Goal: Transaction & Acquisition: Purchase product/service

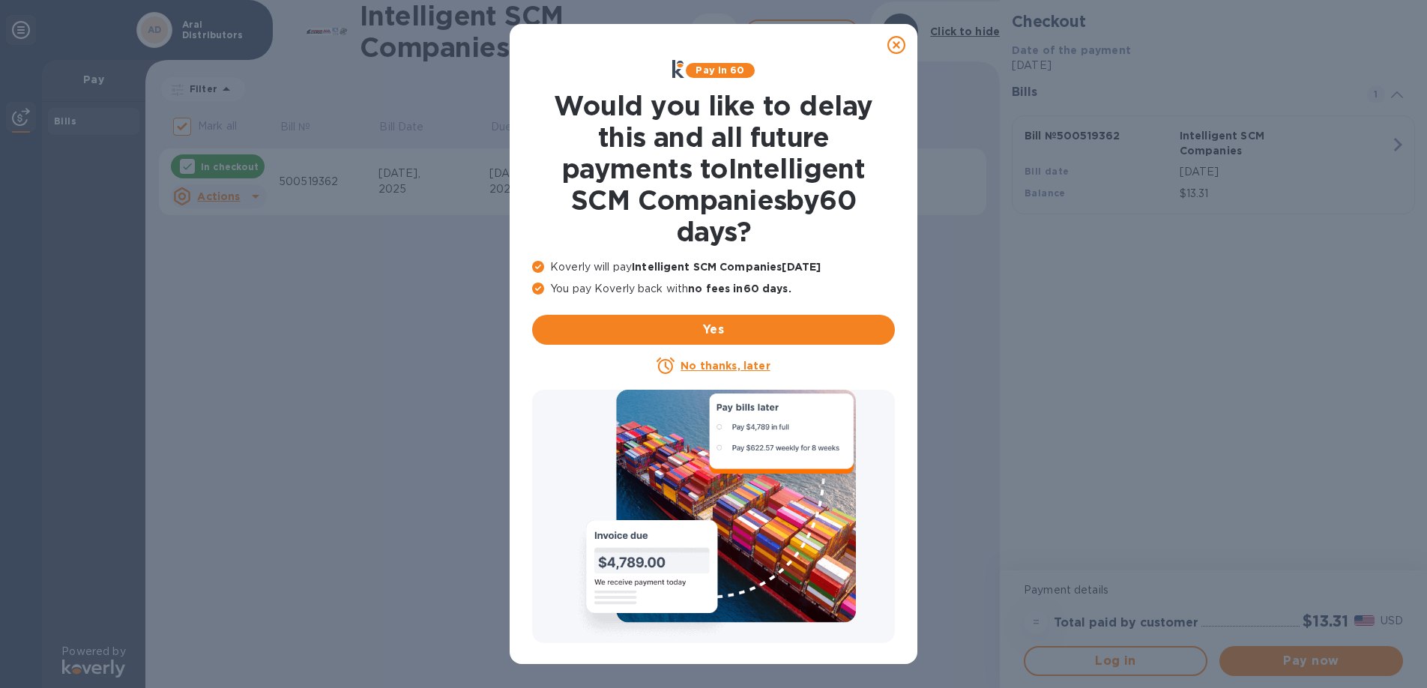
click at [722, 366] on u "No thanks, later" at bounding box center [725, 366] width 89 height 12
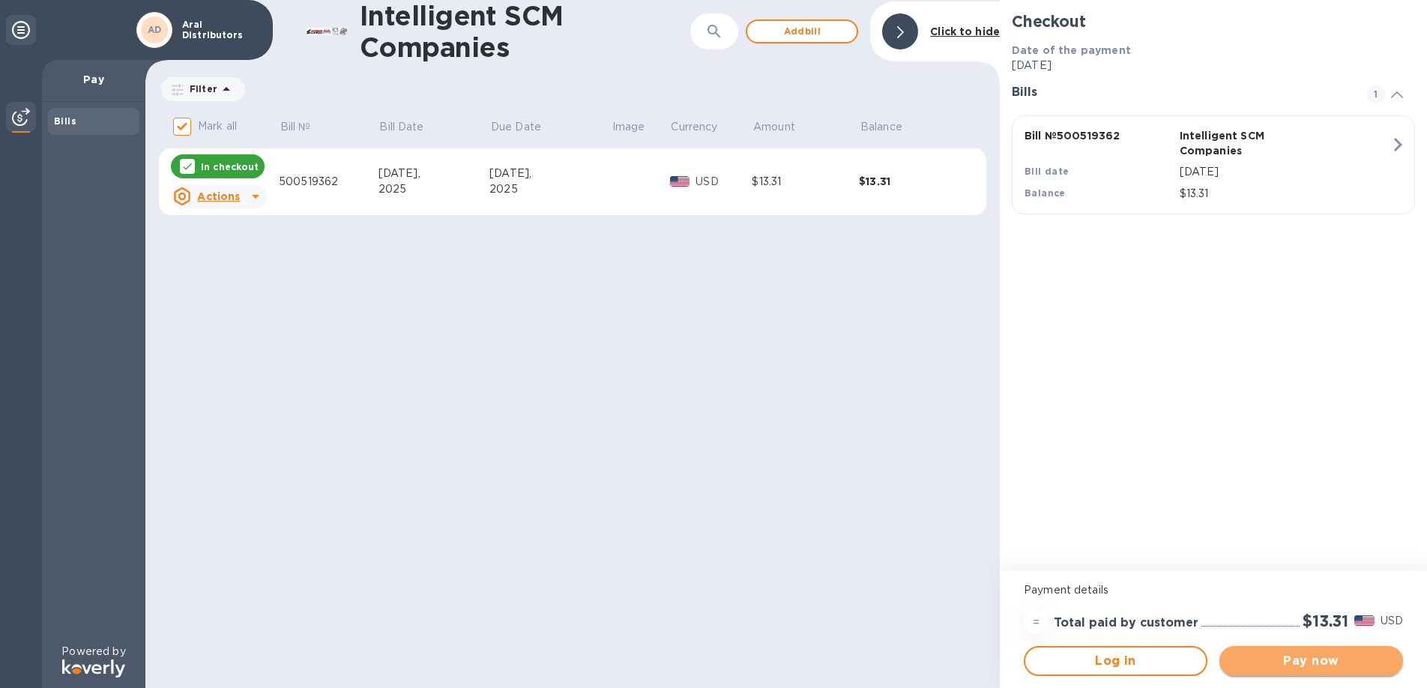
click at [1295, 669] on span "Pay now" at bounding box center [1312, 661] width 160 height 18
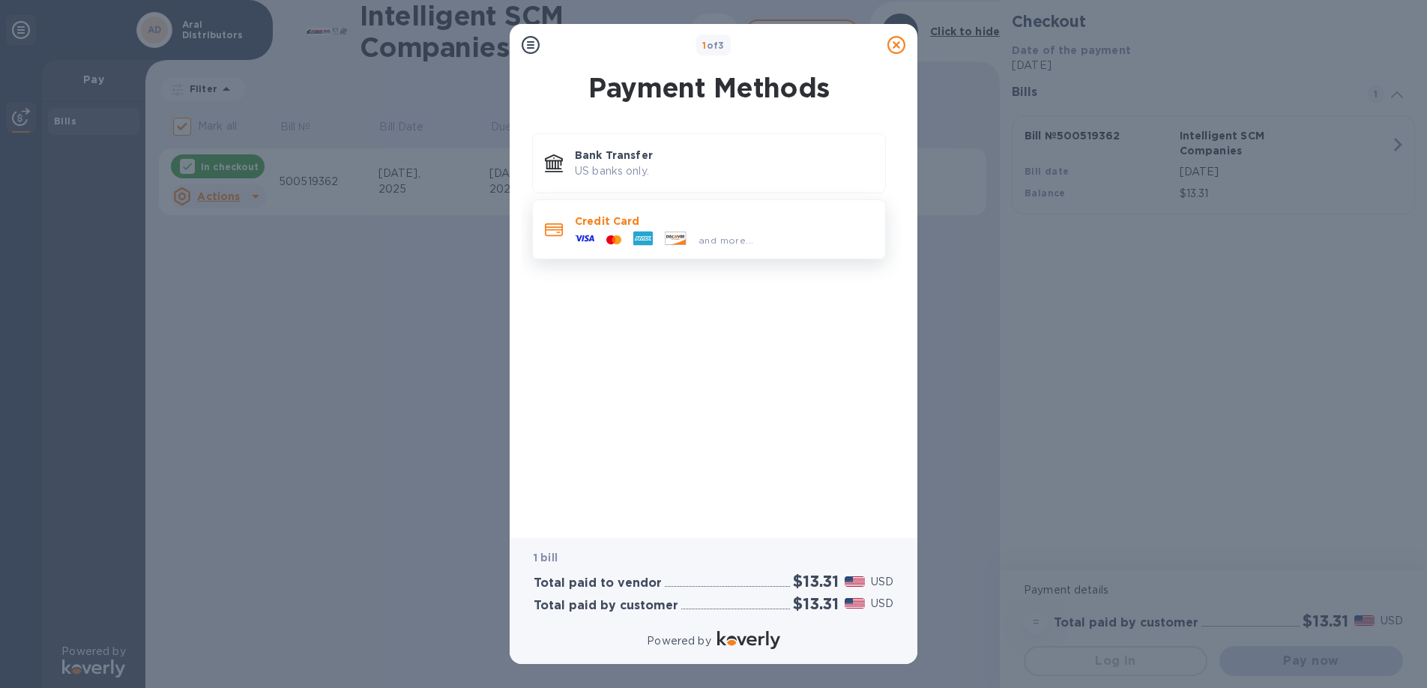
click at [592, 229] on icon at bounding box center [584, 238] width 19 height 19
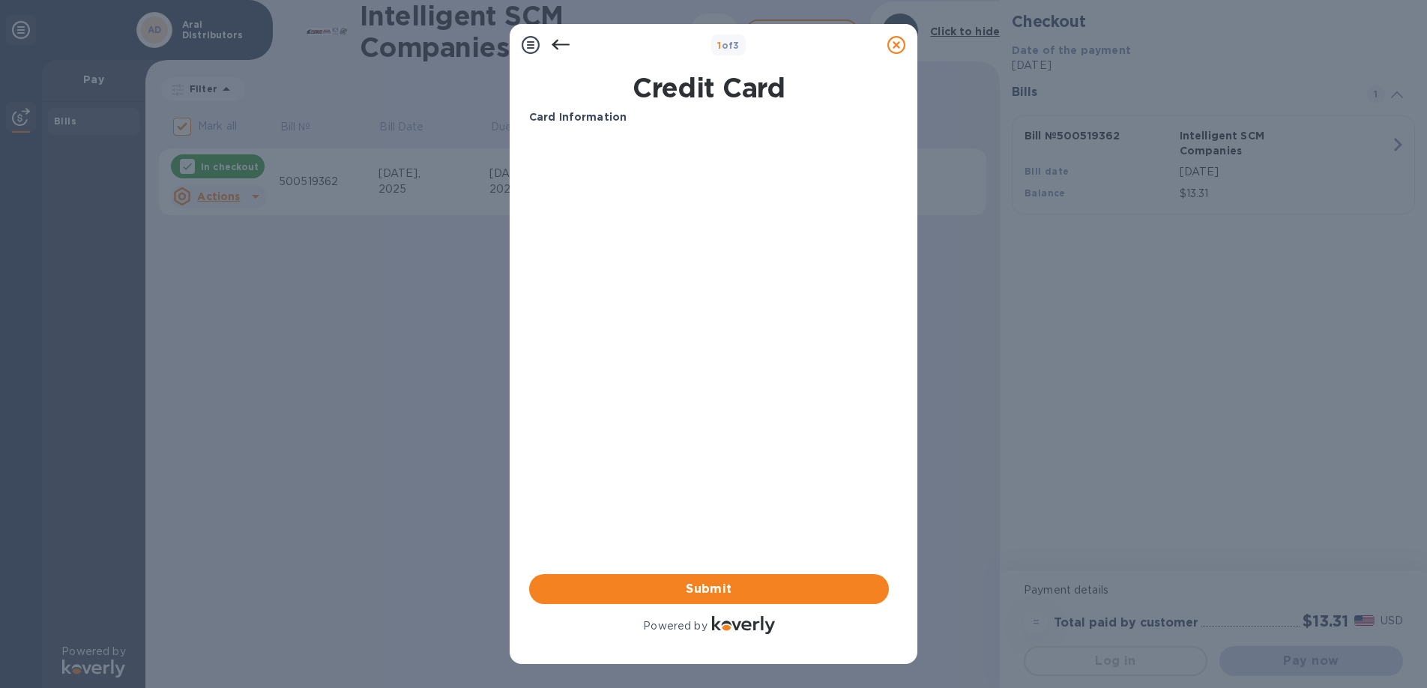
click at [650, 123] on p "Card Information" at bounding box center [709, 117] width 360 height 16
click at [601, 121] on b "Card Information" at bounding box center [577, 117] width 97 height 12
click at [639, 106] on div "Card Information Your browser does not support iframes Submit Powered by" at bounding box center [709, 373] width 366 height 534
click at [645, 117] on p "Card Information" at bounding box center [709, 117] width 360 height 16
click at [708, 590] on span "Submit" at bounding box center [709, 589] width 336 height 18
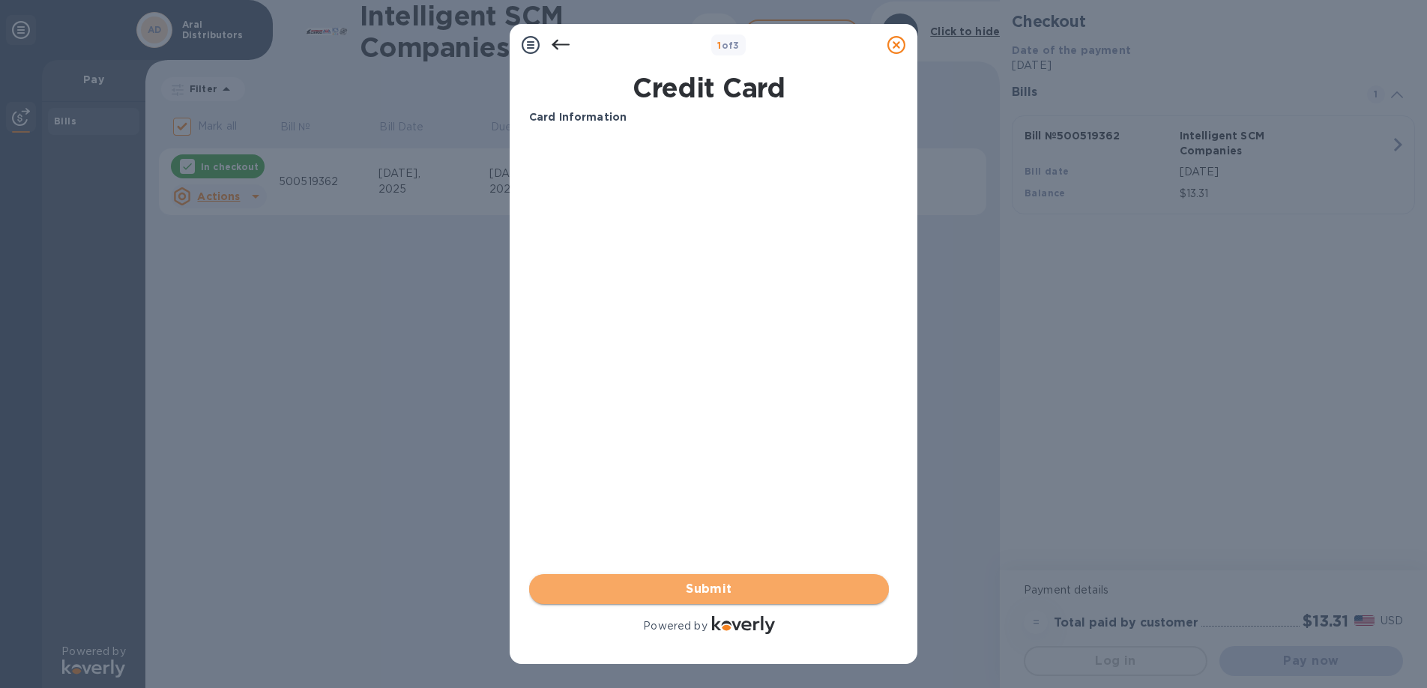
click at [708, 591] on span "Submit" at bounding box center [709, 589] width 336 height 18
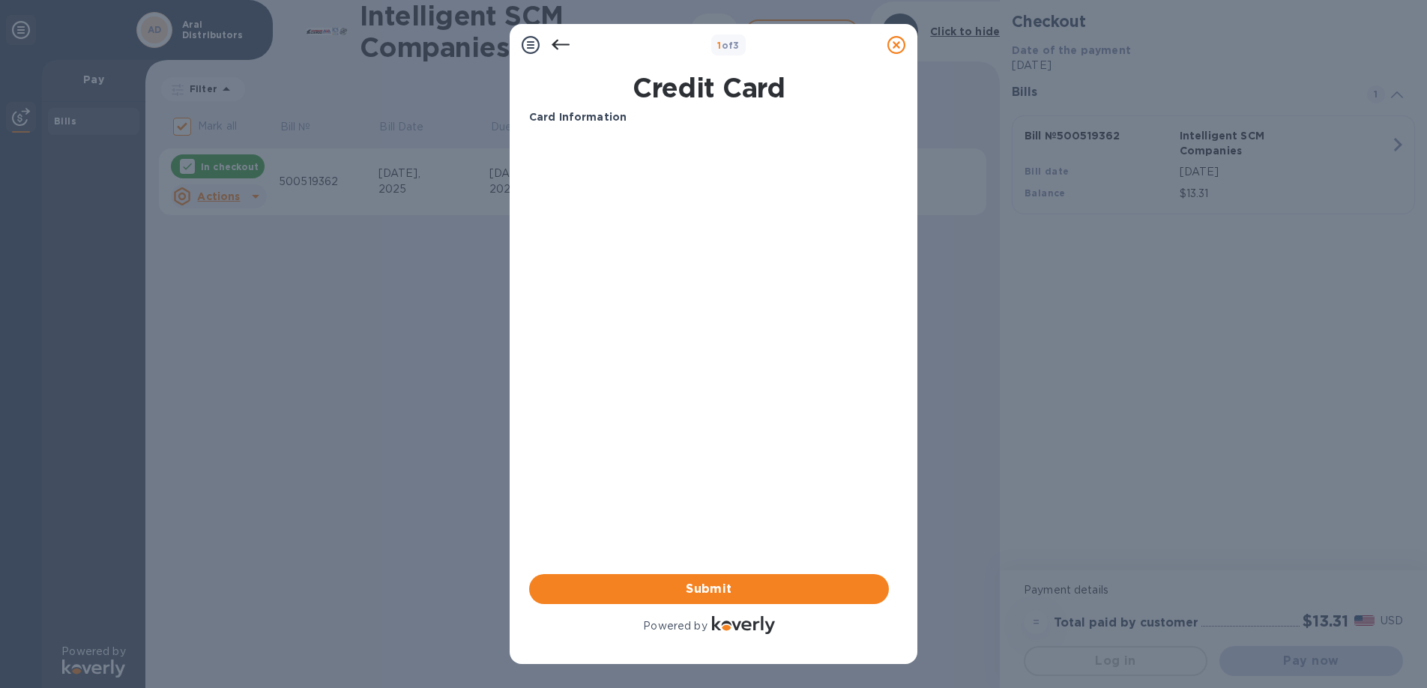
click at [584, 119] on b "Card Information" at bounding box center [577, 117] width 97 height 12
click at [561, 39] on icon at bounding box center [561, 45] width 18 height 18
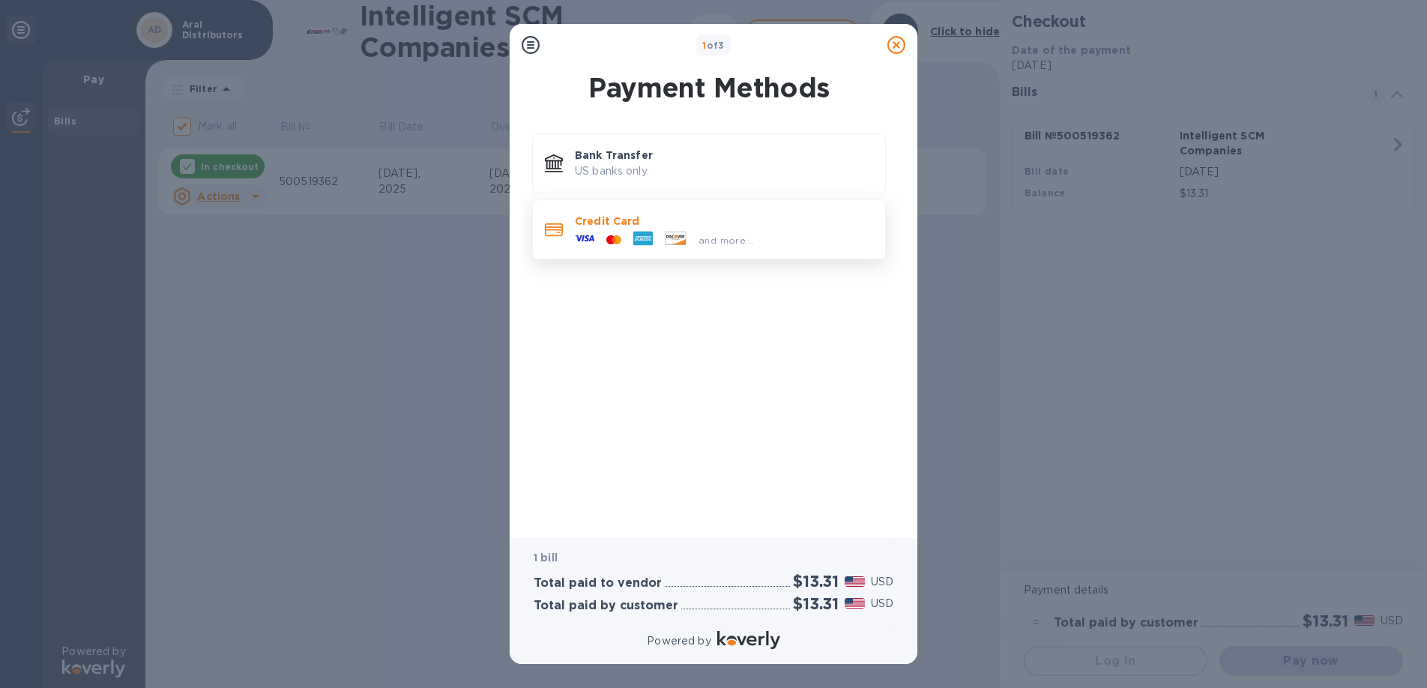
click at [598, 217] on p "Credit Card" at bounding box center [724, 221] width 298 height 15
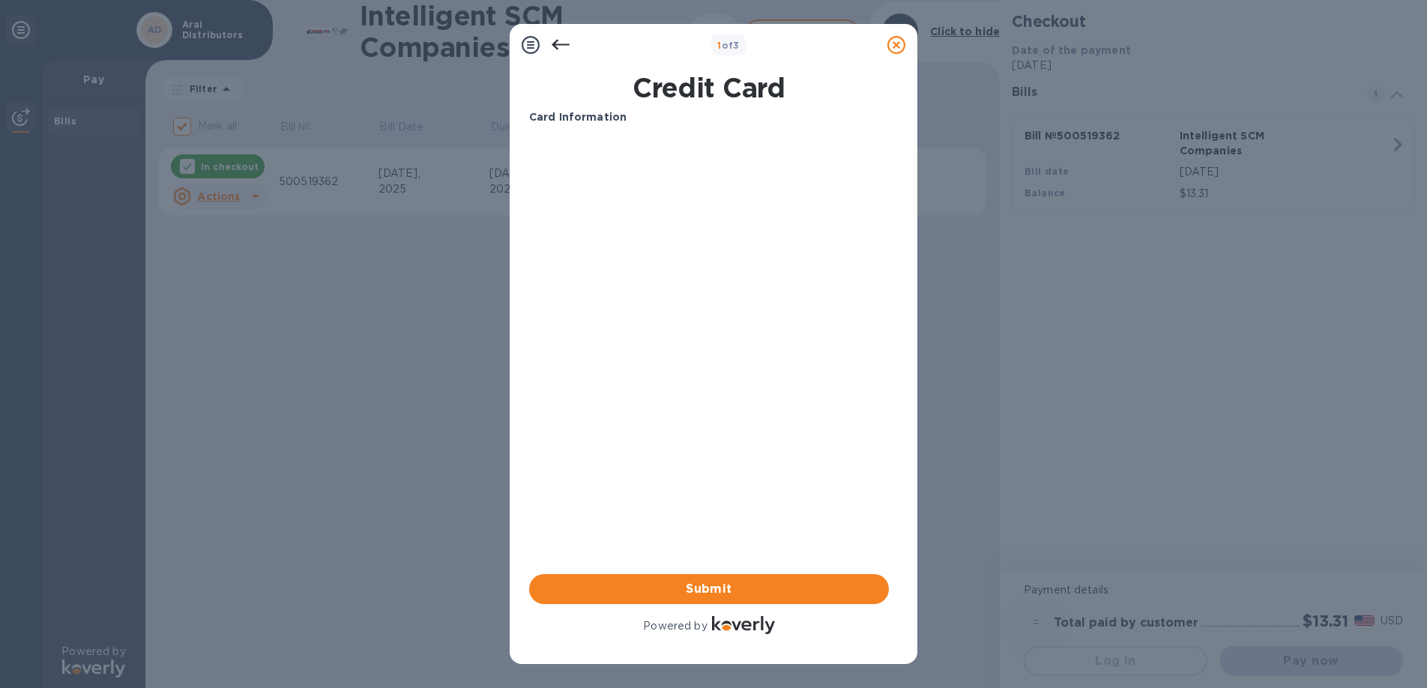
click at [651, 122] on p "Card Information" at bounding box center [709, 117] width 360 height 16
click at [725, 46] on b "1 of 3" at bounding box center [728, 45] width 22 height 11
click at [593, 124] on p "Card Information" at bounding box center [709, 117] width 360 height 16
click at [529, 43] on icon at bounding box center [531, 45] width 18 height 18
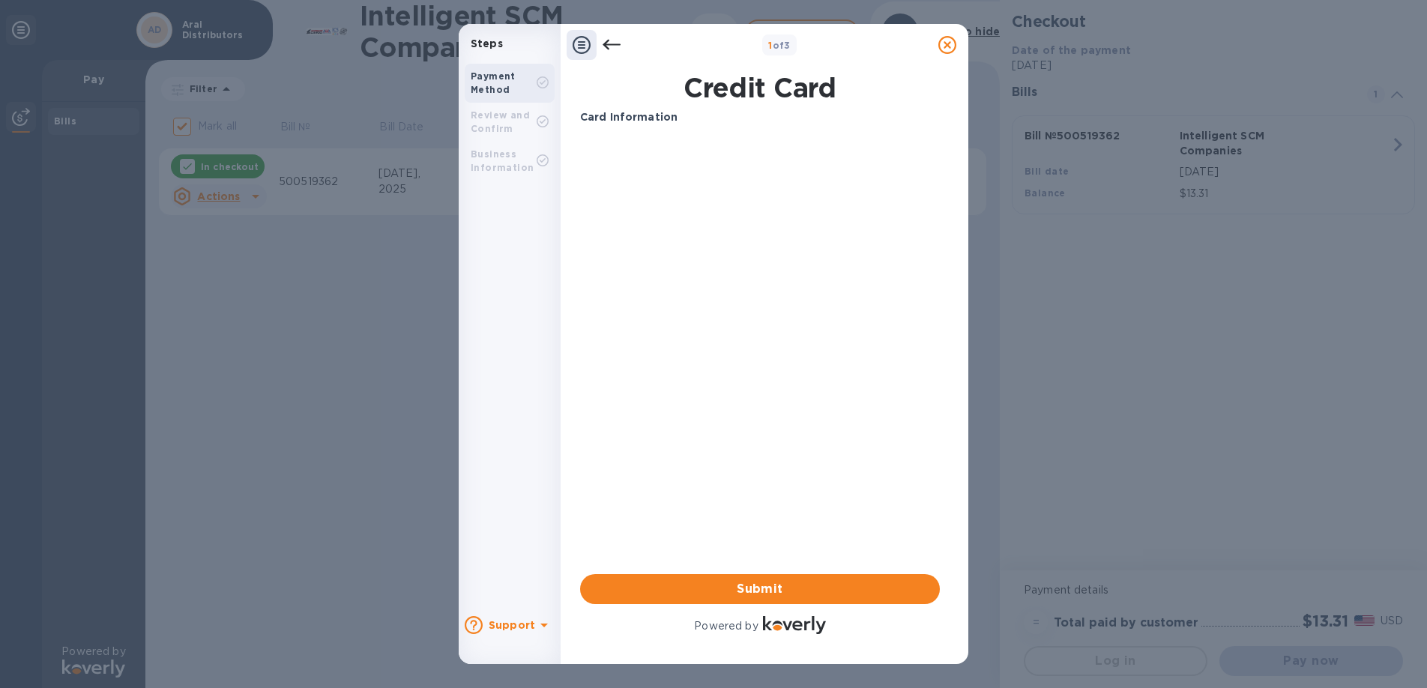
click at [511, 126] on div "Review and Confirm" at bounding box center [504, 122] width 66 height 27
click at [669, 119] on b "Card Information" at bounding box center [628, 117] width 97 height 12
click at [681, 123] on p "Card Information" at bounding box center [760, 117] width 360 height 16
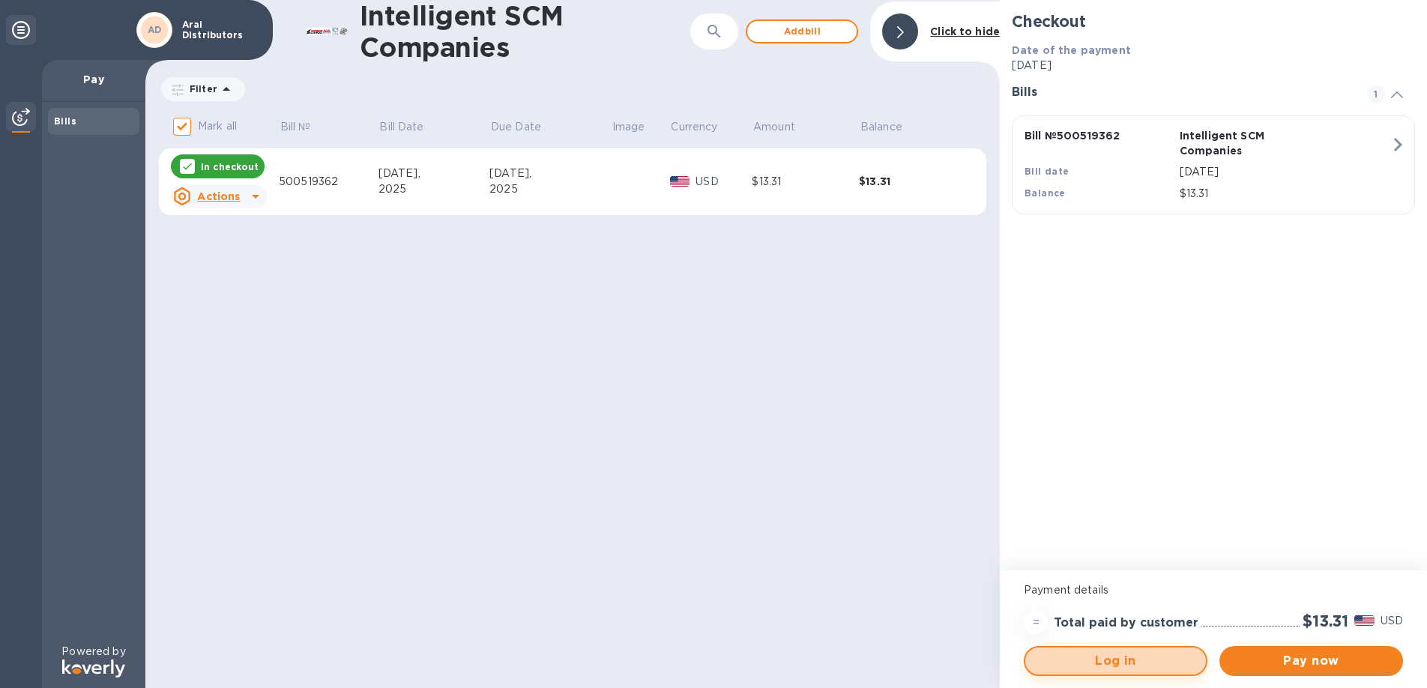
click at [1129, 660] on span "Log in" at bounding box center [1116, 661] width 157 height 18
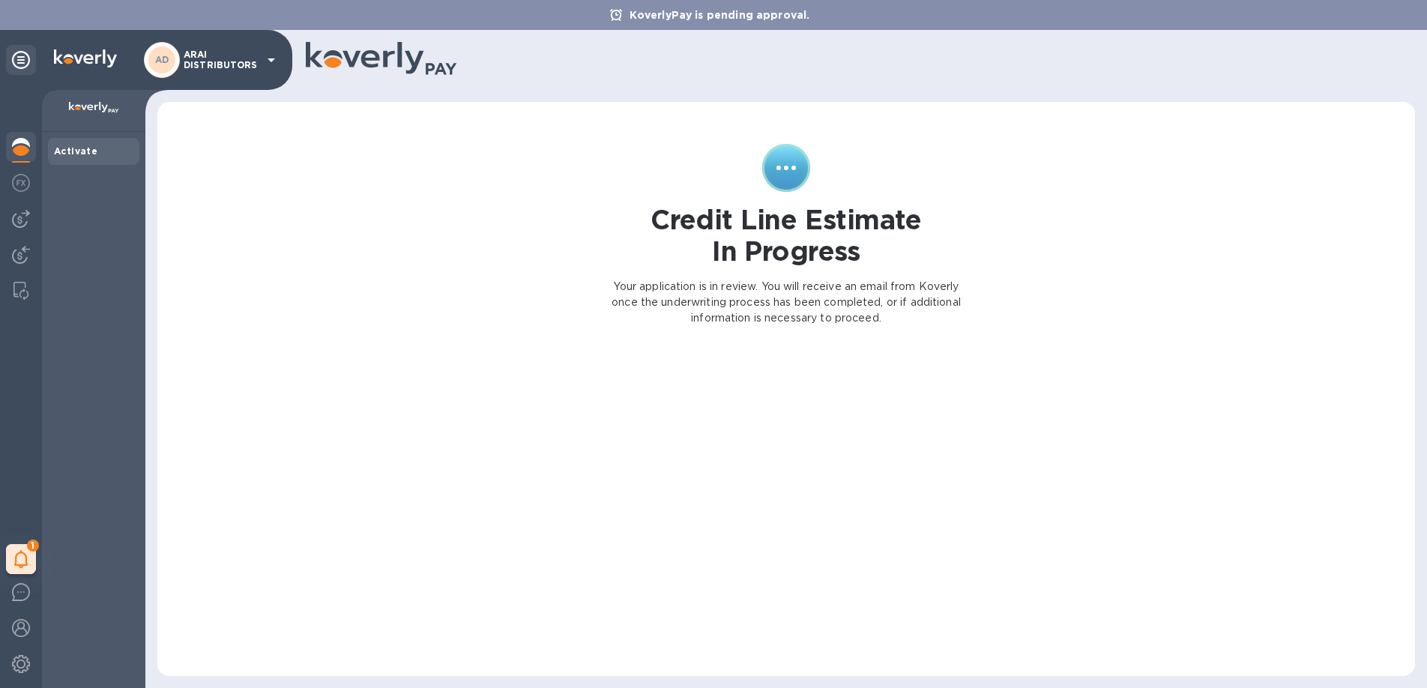
click at [270, 61] on icon at bounding box center [271, 60] width 18 height 18
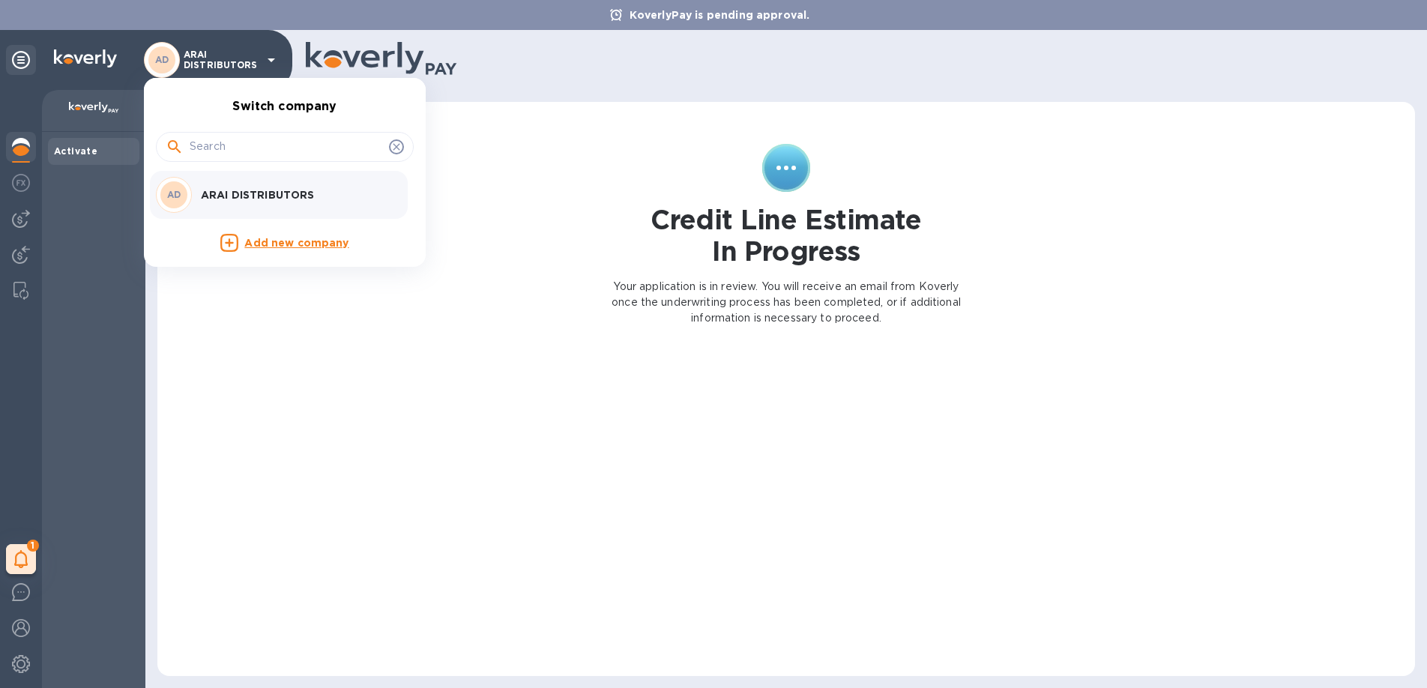
click at [262, 196] on p "ARAI DISTRIBUTORS" at bounding box center [295, 194] width 189 height 15
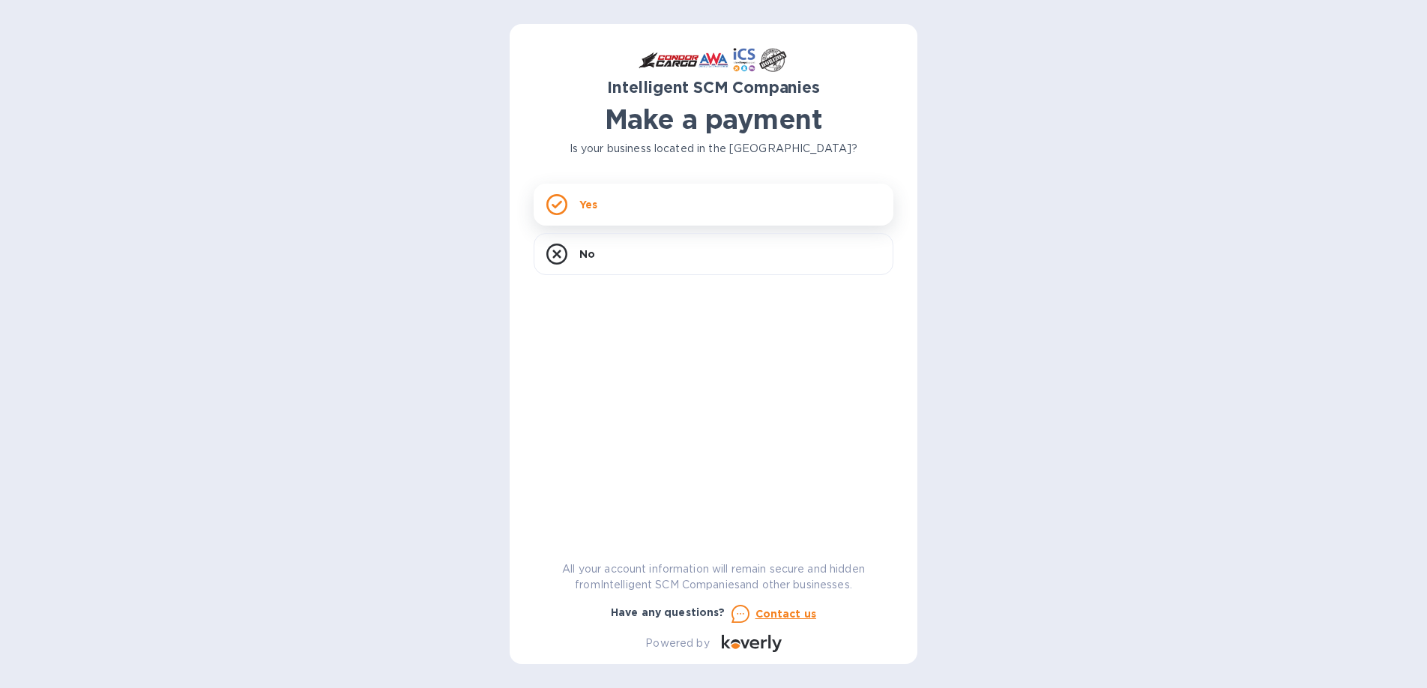
click at [554, 201] on icon at bounding box center [556, 204] width 21 height 21
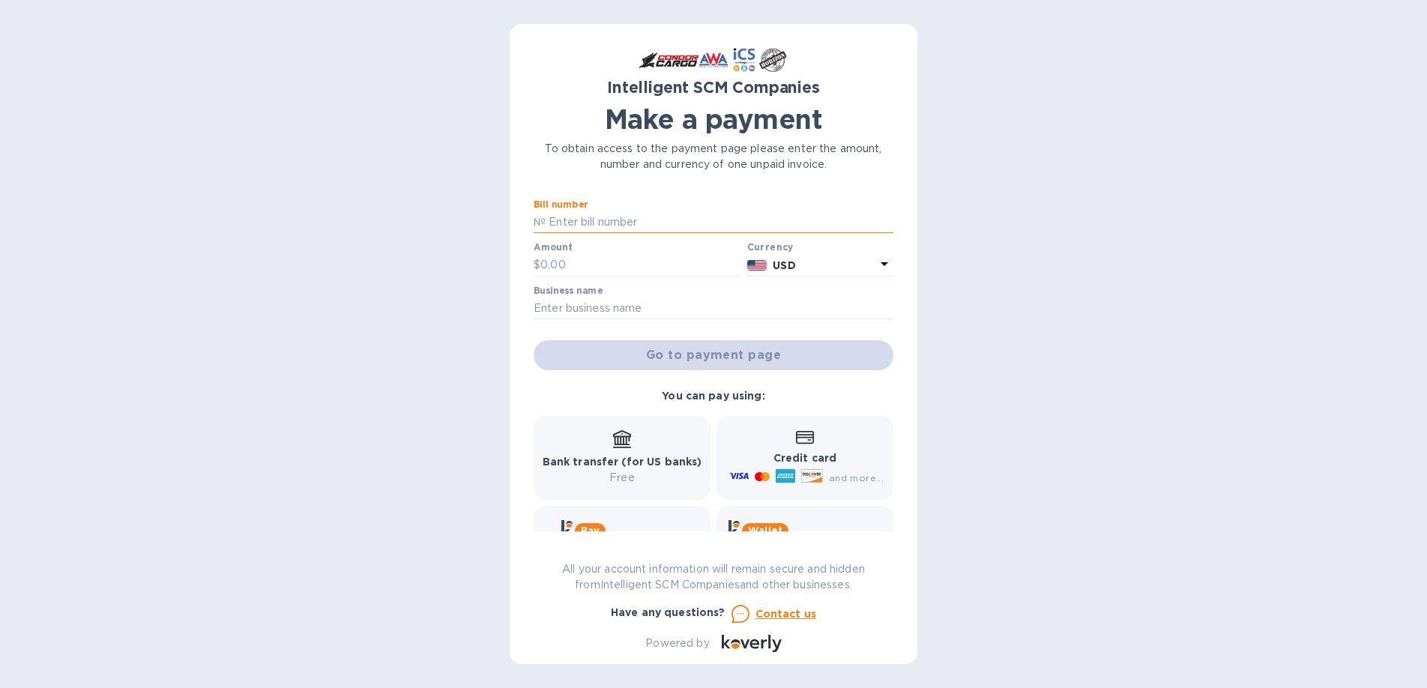
click at [556, 227] on input "text" at bounding box center [720, 222] width 348 height 22
type input "2"
type input "500519362"
click at [555, 264] on input "text" at bounding box center [640, 265] width 201 height 22
type input "13.31"
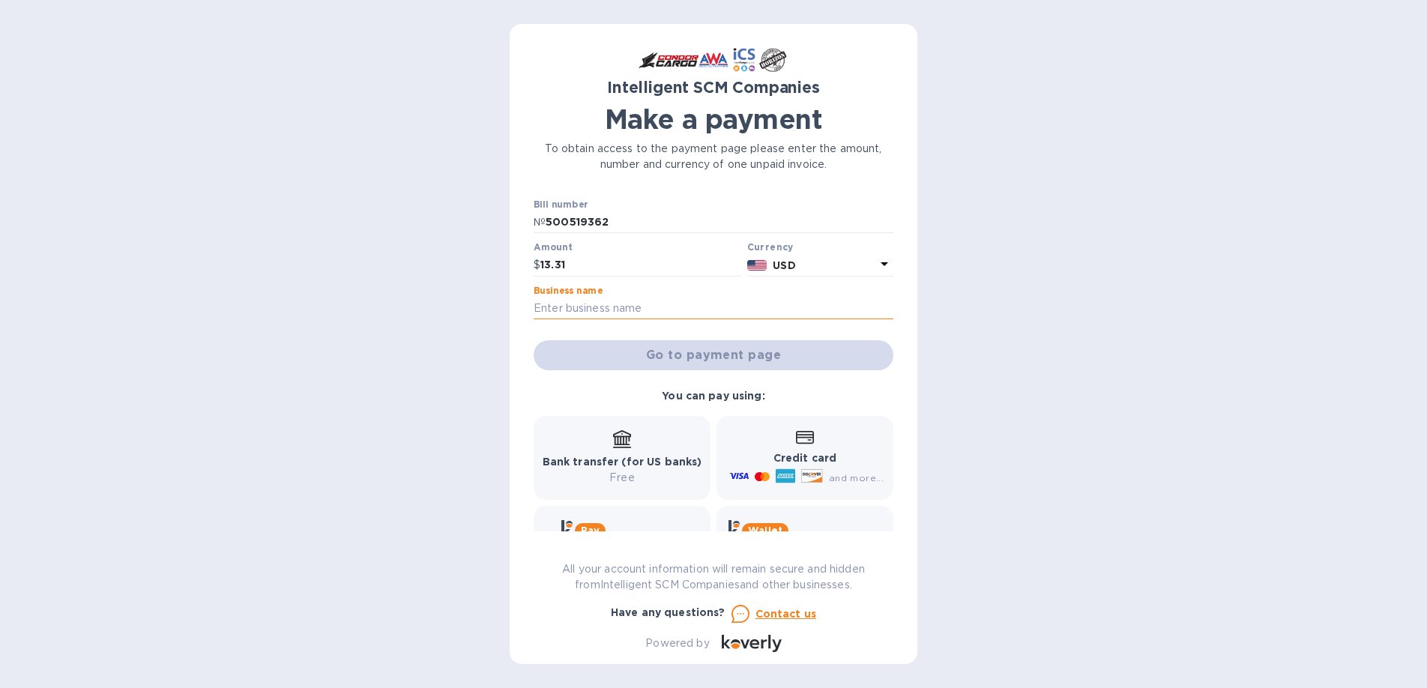
click at [611, 310] on input "text" at bounding box center [714, 309] width 360 height 22
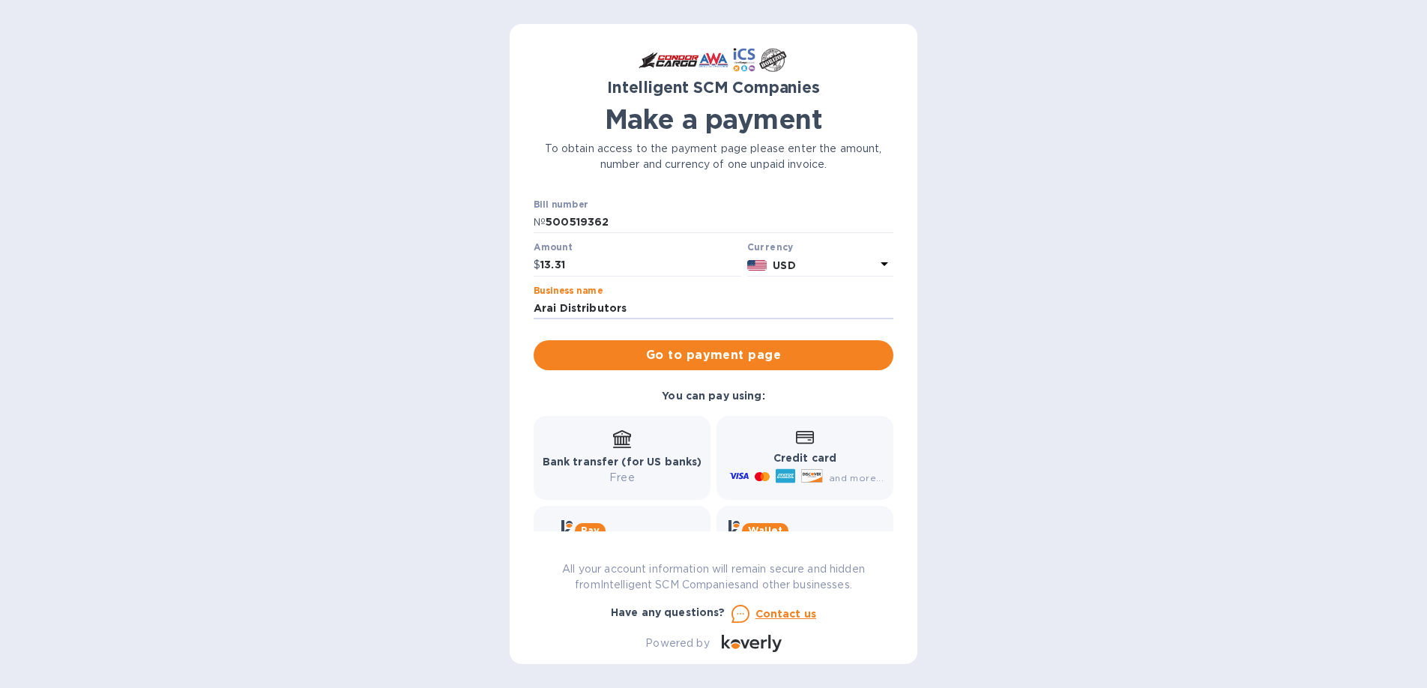
type input "Arai Distributors"
click at [783, 463] on b "Credit card" at bounding box center [805, 458] width 63 height 12
click at [808, 446] on div "Credit card and more..." at bounding box center [804, 459] width 157 height 58
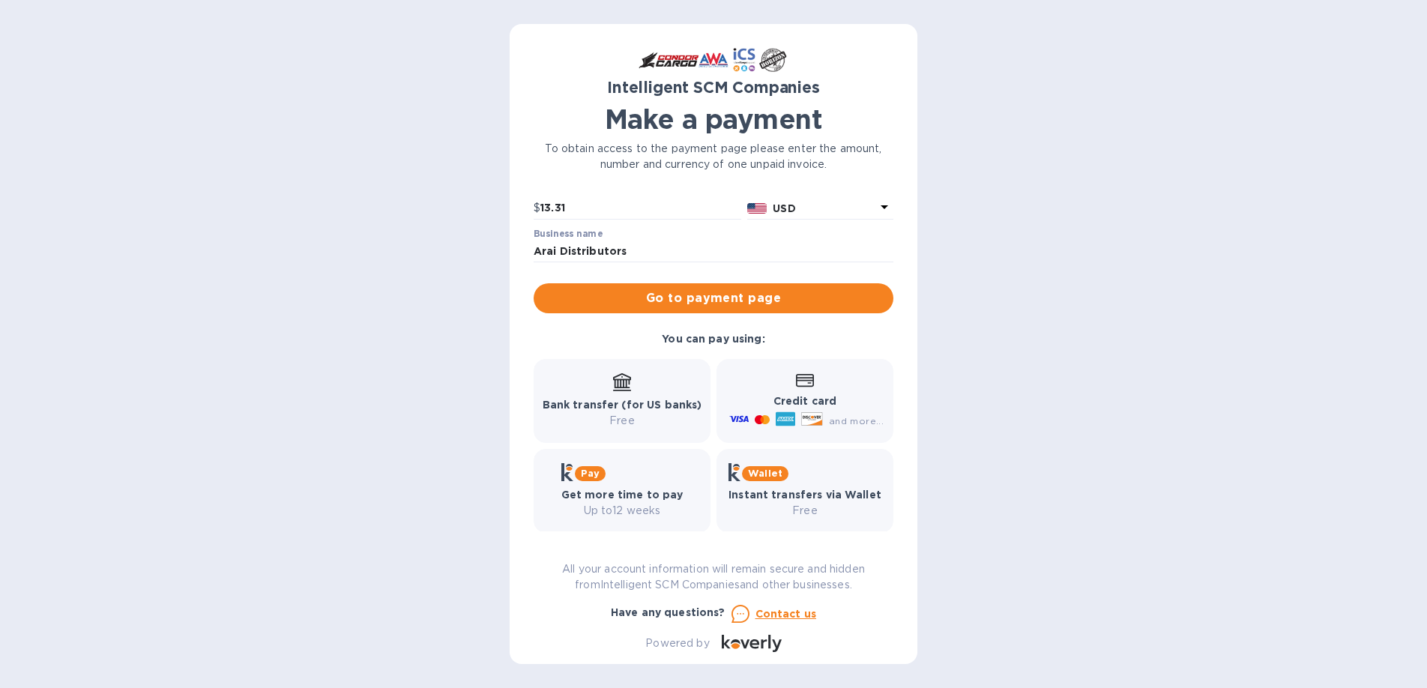
scroll to position [67, 0]
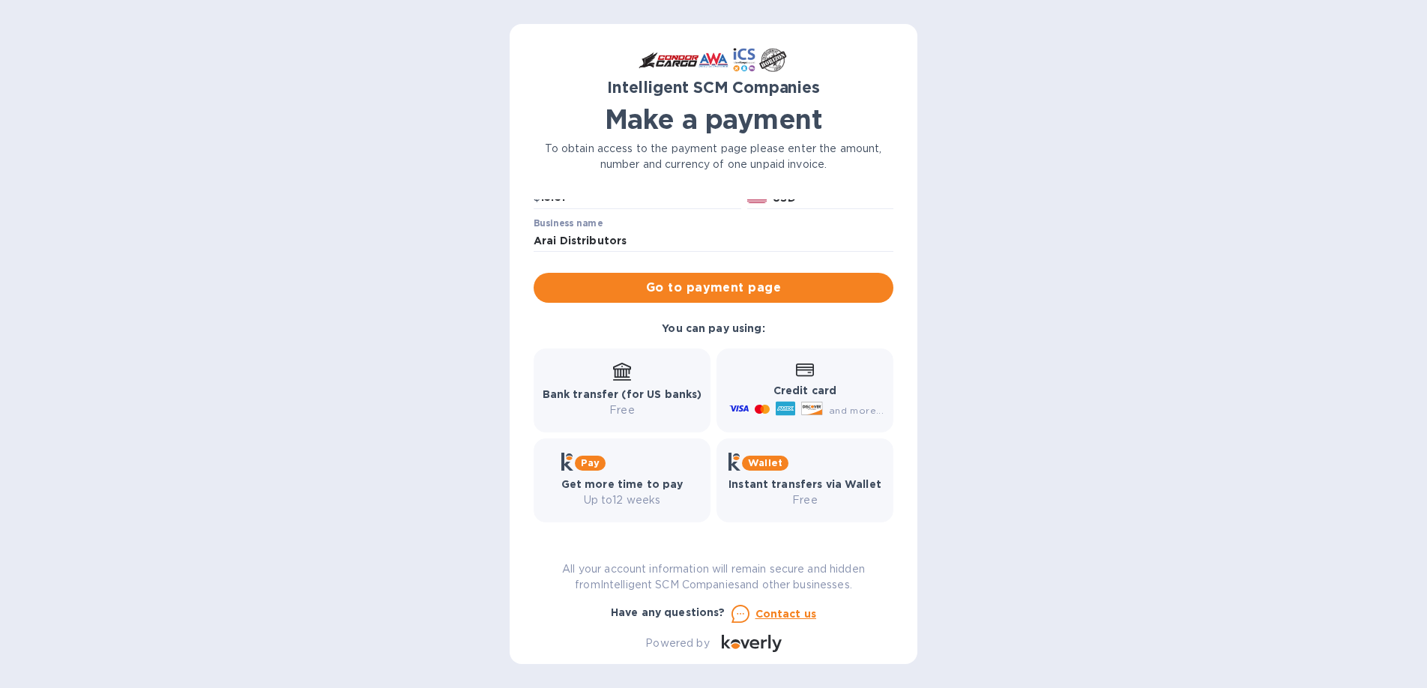
click at [618, 388] on b "Bank transfer (for US banks)" at bounding box center [623, 394] width 160 height 12
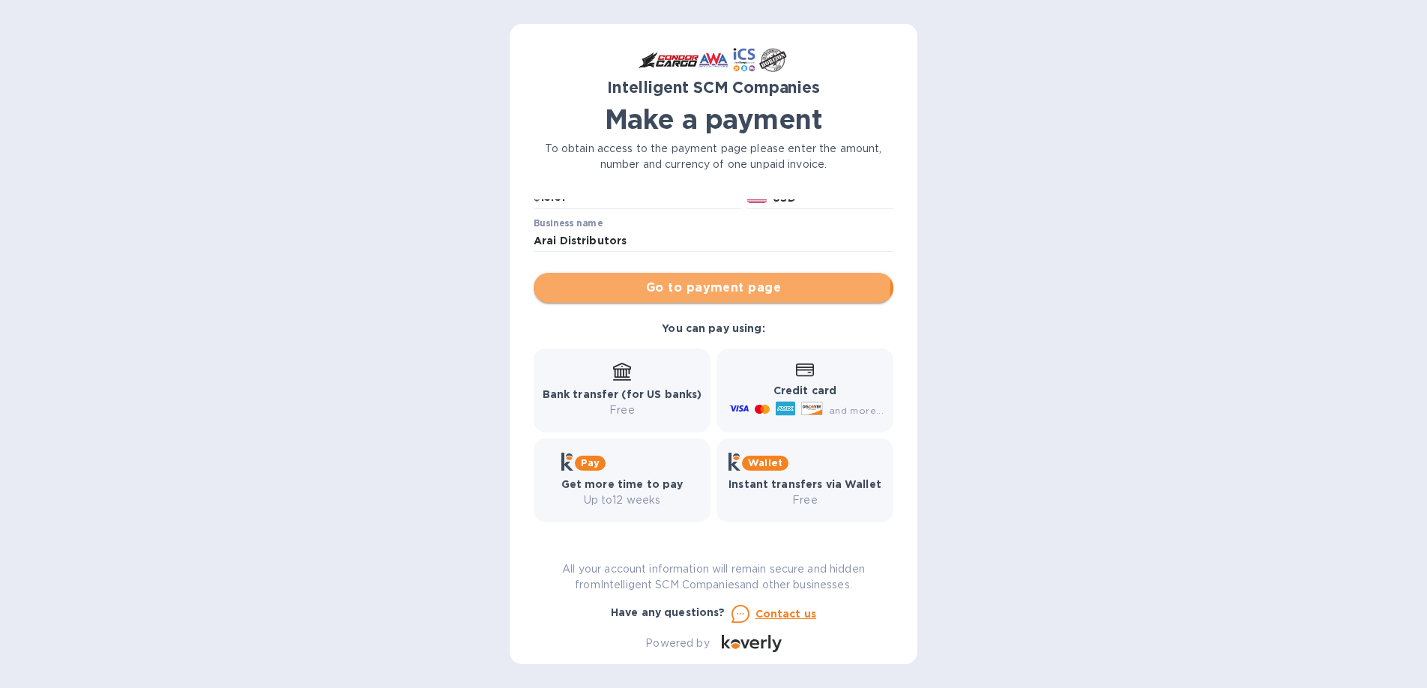
click at [711, 284] on span "Go to payment page" at bounding box center [714, 288] width 336 height 18
